Goal: Task Accomplishment & Management: Manage account settings

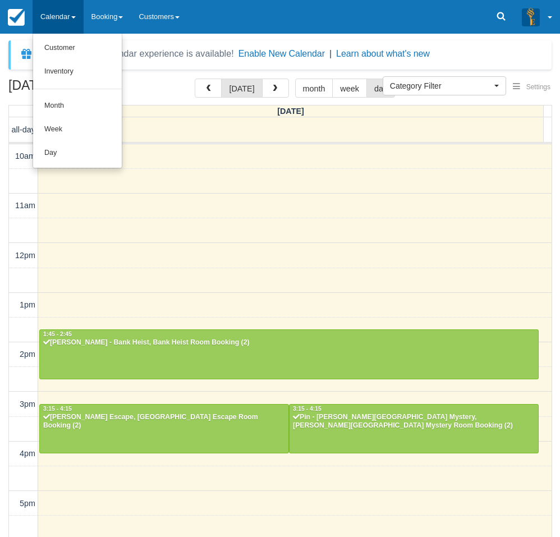
select select
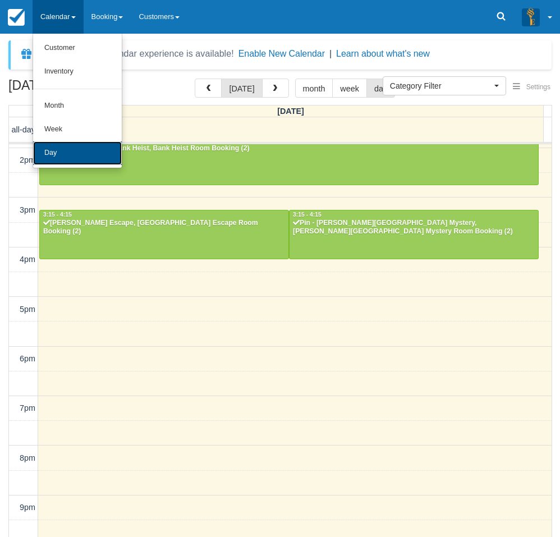
click at [56, 154] on link "Day" at bounding box center [77, 153] width 89 height 24
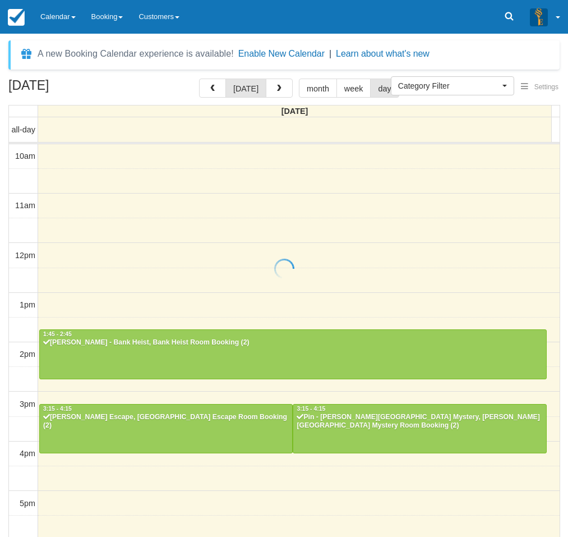
select select
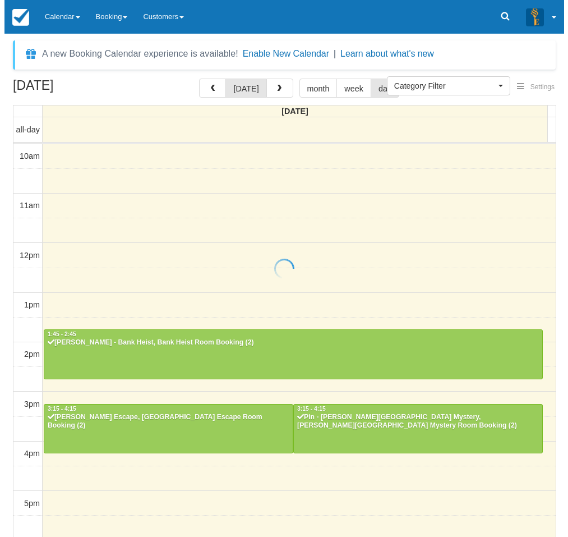
scroll to position [194, 0]
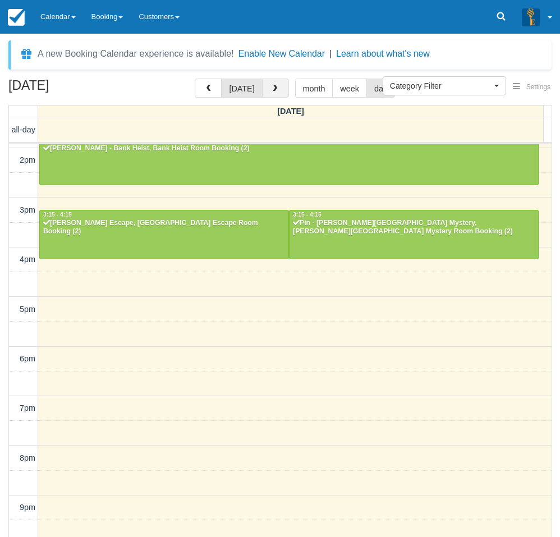
click at [272, 81] on button "button" at bounding box center [275, 88] width 27 height 19
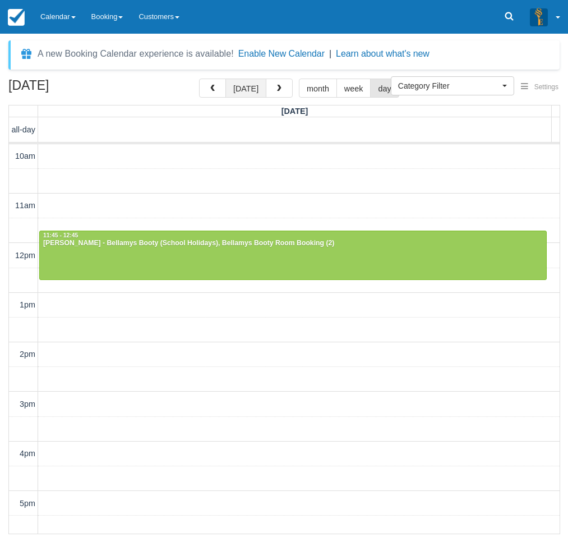
click at [247, 91] on button "today" at bounding box center [245, 88] width 41 height 19
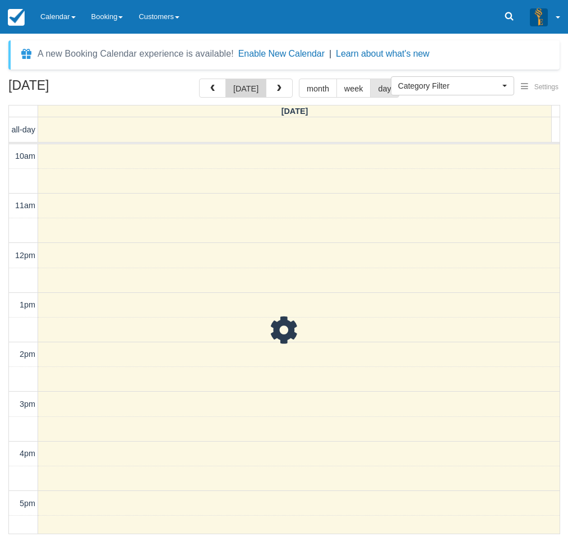
scroll to position [230, 0]
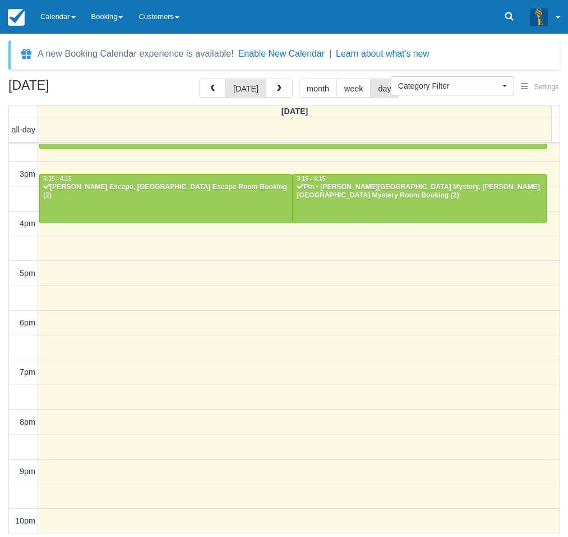
drag, startPoint x: 3, startPoint y: 474, endPoint x: 22, endPoint y: 455, distance: 27.8
click at [3, 474] on div "October 5, 2025 today month week day Sunday all-day 10am 11am 12pm 1pm 2pm 3pm …" at bounding box center [284, 306] width 568 height 455
click at [84, 201] on div at bounding box center [166, 198] width 252 height 48
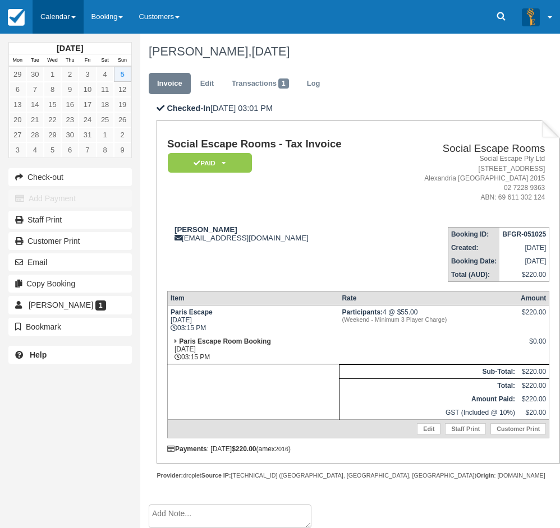
click at [58, 19] on link "Calendar" at bounding box center [58, 17] width 51 height 34
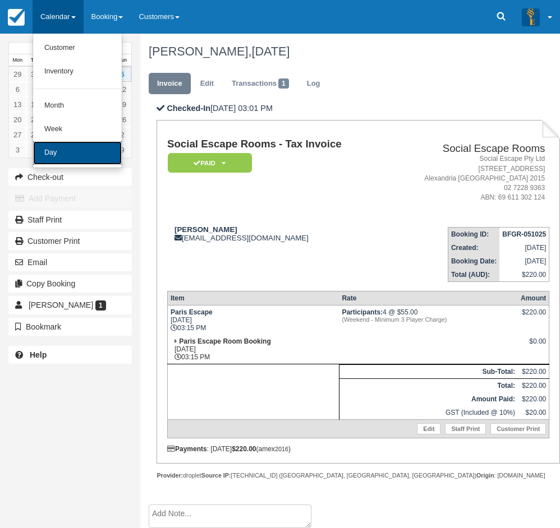
click at [56, 154] on link "Day" at bounding box center [77, 153] width 89 height 24
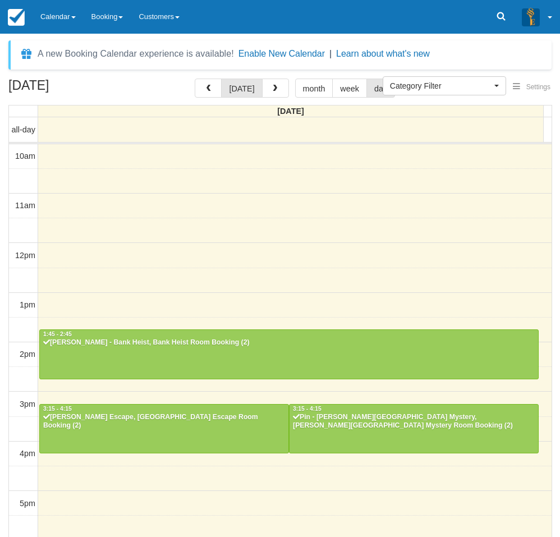
select select
